Goal: Communication & Community: Answer question/provide support

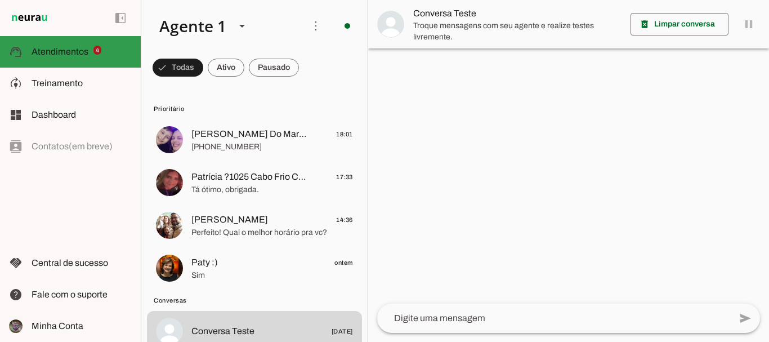
click at [61, 51] on span "Atendimentos" at bounding box center [60, 52] width 57 height 10
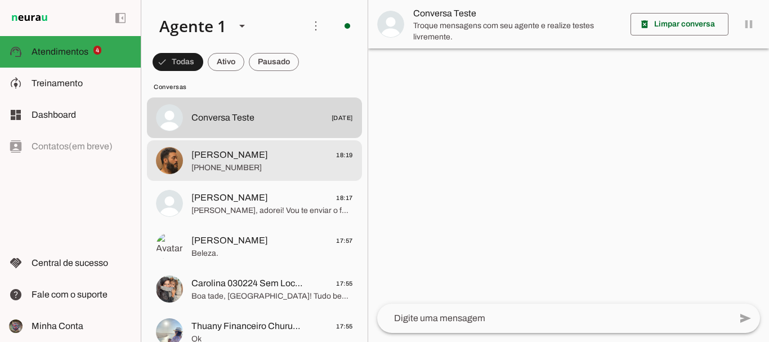
scroll to position [220, 0]
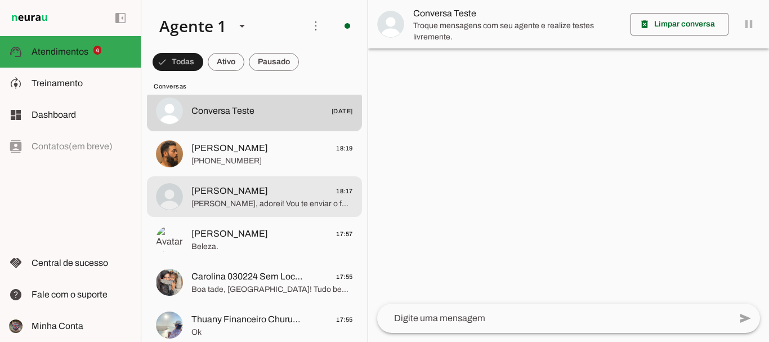
click at [227, 200] on span "[PERSON_NAME], adorei! Vou te enviar o formulário para festa infantil, assim po…" at bounding box center [272, 203] width 162 height 11
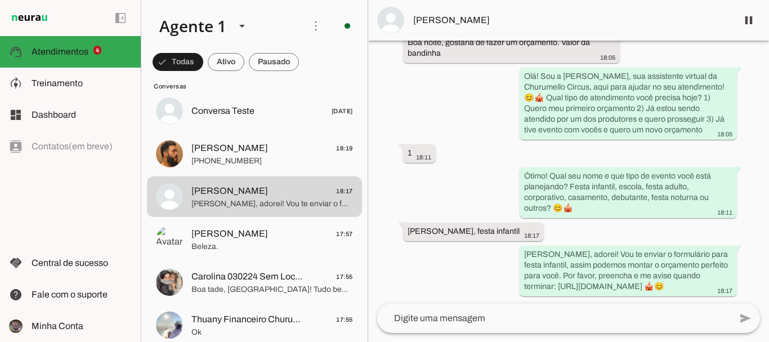
scroll to position [80, 0]
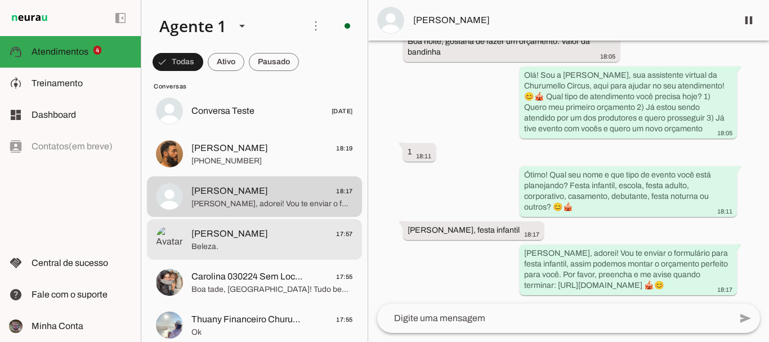
click at [266, 236] on span "[PERSON_NAME] 17:57" at bounding box center [272, 234] width 162 height 14
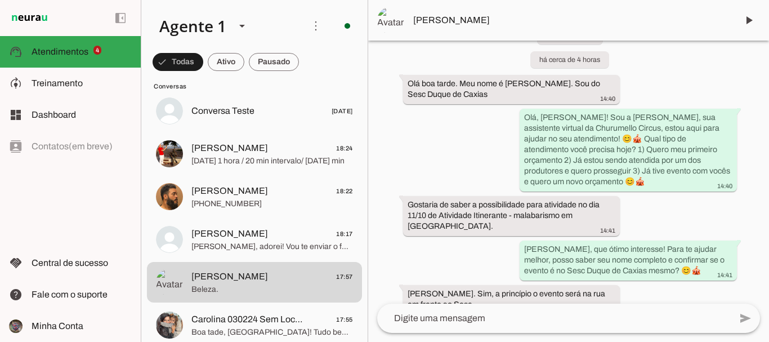
scroll to position [46, 0]
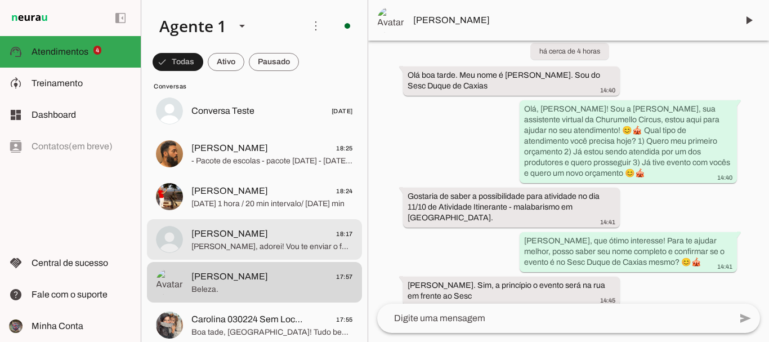
click at [275, 240] on span "[PERSON_NAME] 18:17" at bounding box center [272, 234] width 162 height 14
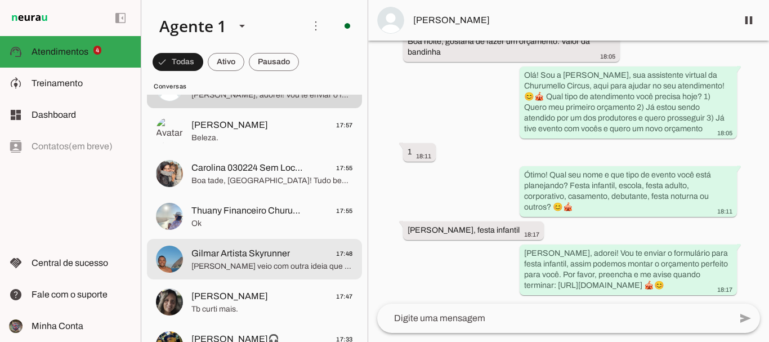
scroll to position [374, 0]
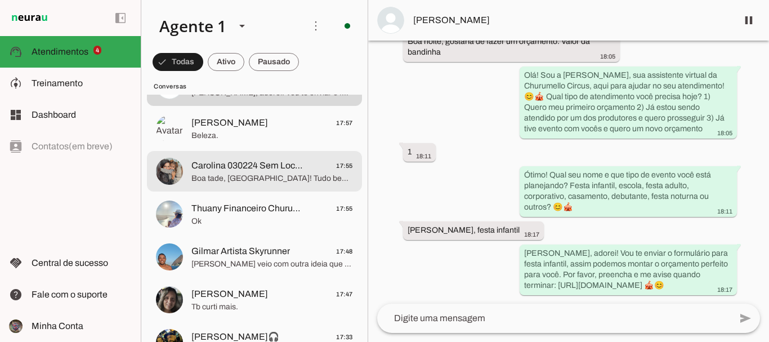
click at [265, 175] on span "Boa tade, [GEOGRAPHIC_DATA]! Tudo bem?" at bounding box center [272, 178] width 162 height 11
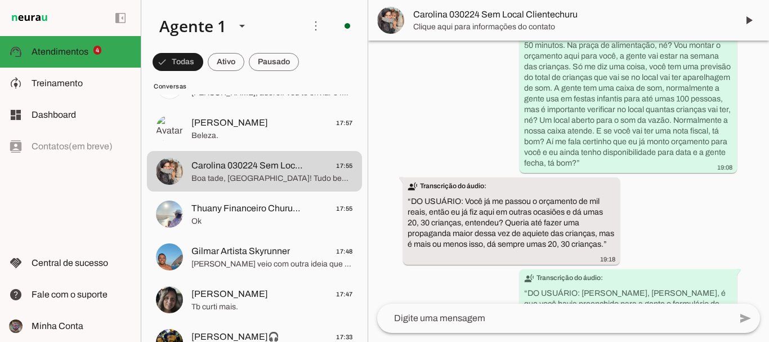
scroll to position [831, 0]
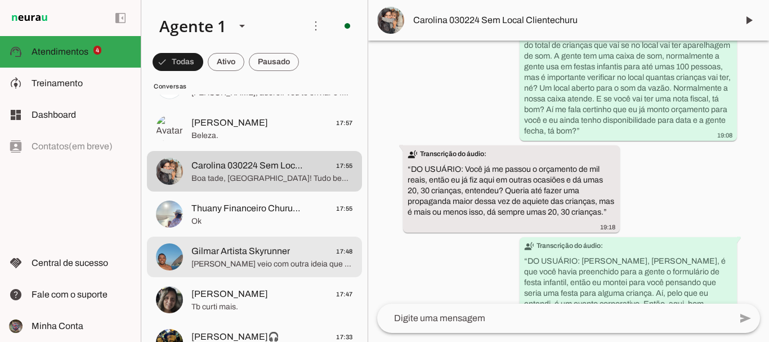
click at [272, 266] on span "[PERSON_NAME] veio com outra ideia que acho que ficou melhor e um pouco mais su…" at bounding box center [272, 263] width 162 height 11
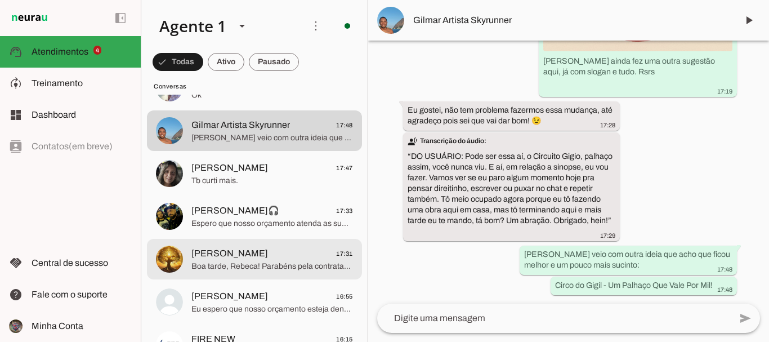
scroll to position [500, 0]
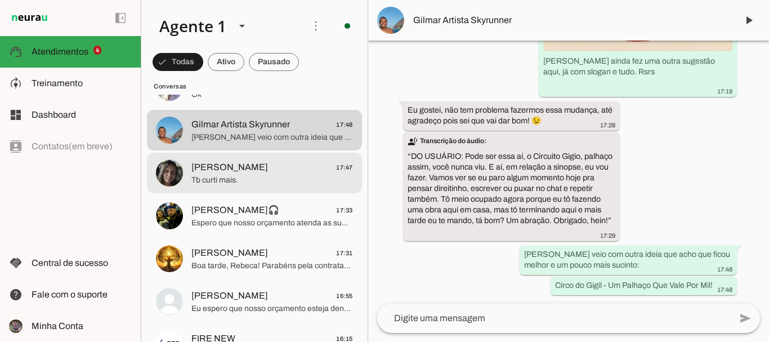
click at [248, 175] on span "Tb curti mais." at bounding box center [272, 179] width 162 height 11
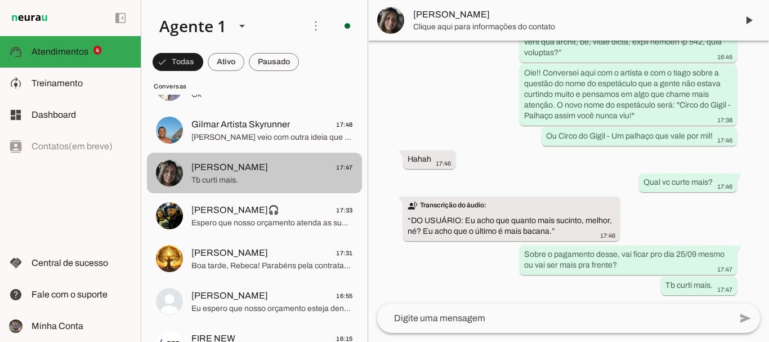
scroll to position [2520, 0]
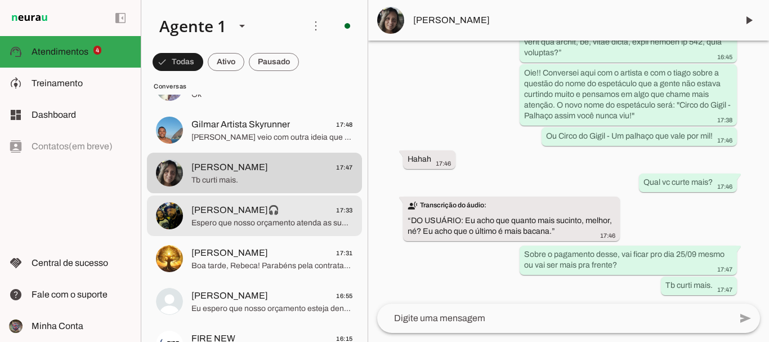
click at [220, 216] on span "[PERSON_NAME]🎧" at bounding box center [235, 210] width 88 height 14
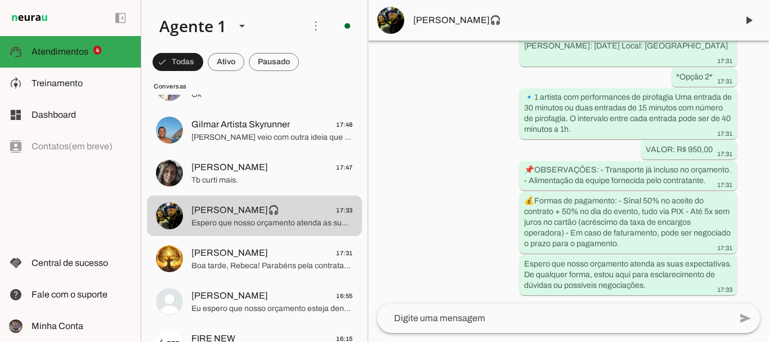
scroll to position [2651, 0]
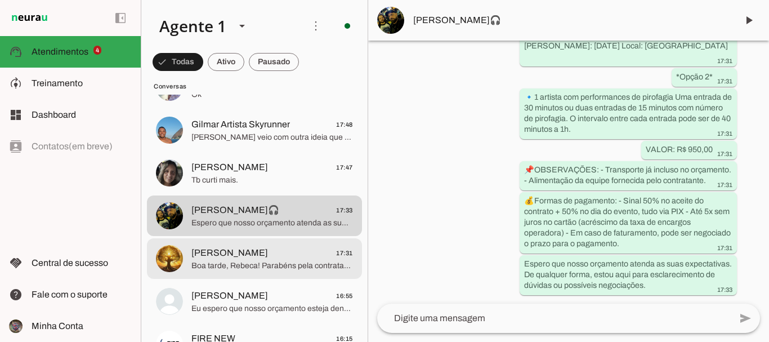
click at [271, 262] on span "Boa tarde, Rebeca! Parabéns pela contratação. Muito obrigado pela confiança em …" at bounding box center [272, 265] width 162 height 11
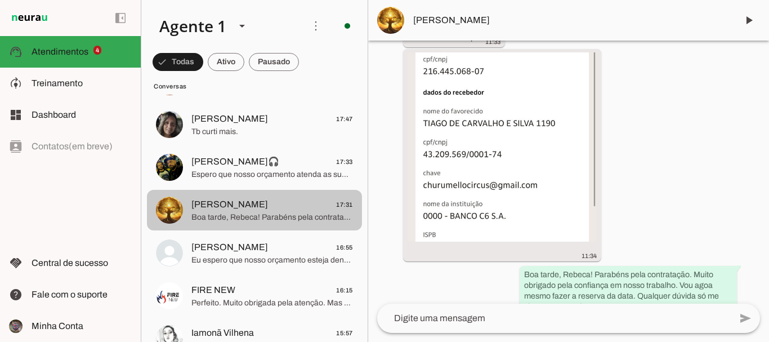
scroll to position [579, 0]
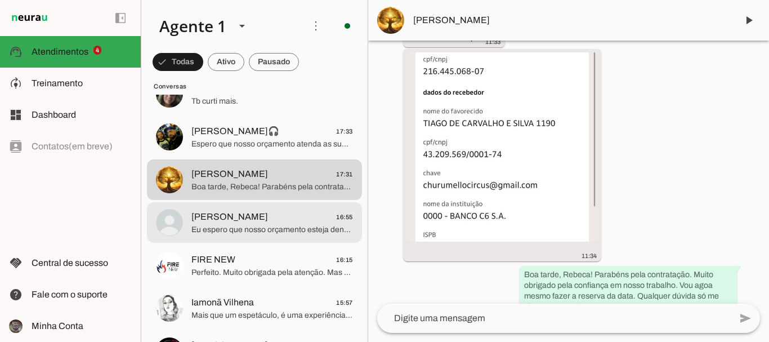
click at [297, 213] on span "[PERSON_NAME] 16:55" at bounding box center [272, 217] width 162 height 14
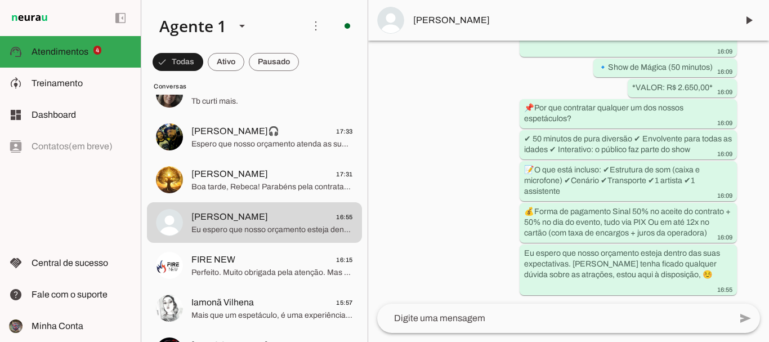
scroll to position [3576, 0]
